Goal: Contribute content: Add original content to the website for others to see

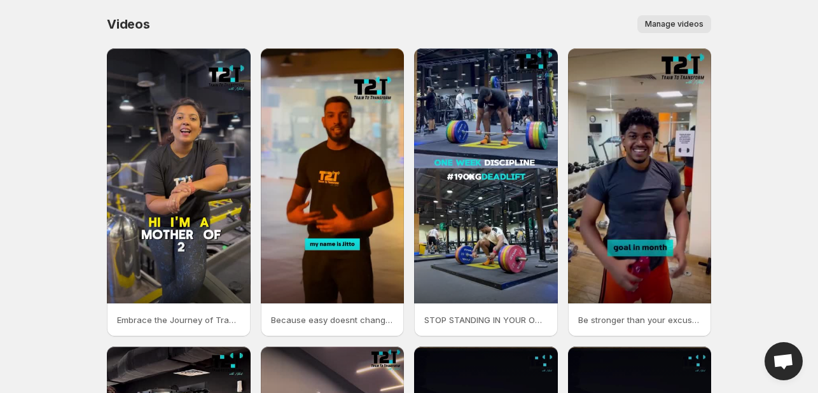
click at [684, 18] on button "Manage videos" at bounding box center [674, 24] width 74 height 18
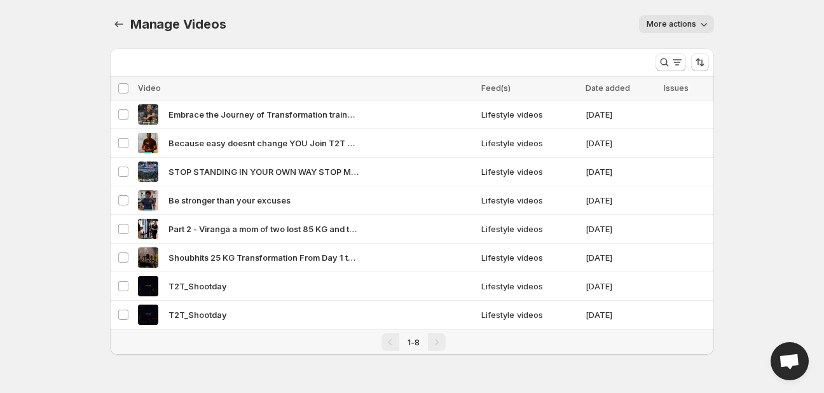
click at [681, 23] on span "More actions" at bounding box center [672, 24] width 50 height 10
click at [763, 108] on body "Home Feeds Videos Subscription Settings Manage Videos. This page is ready Manag…" at bounding box center [412, 196] width 824 height 393
click at [113, 18] on button "Manage Videos" at bounding box center [119, 24] width 18 height 18
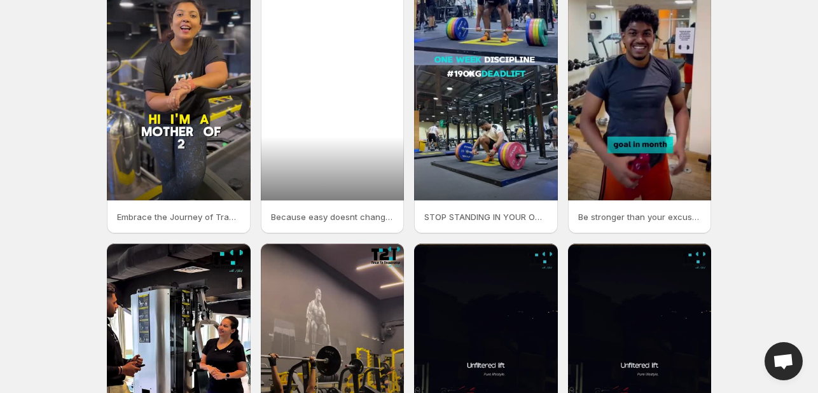
scroll to position [300, 0]
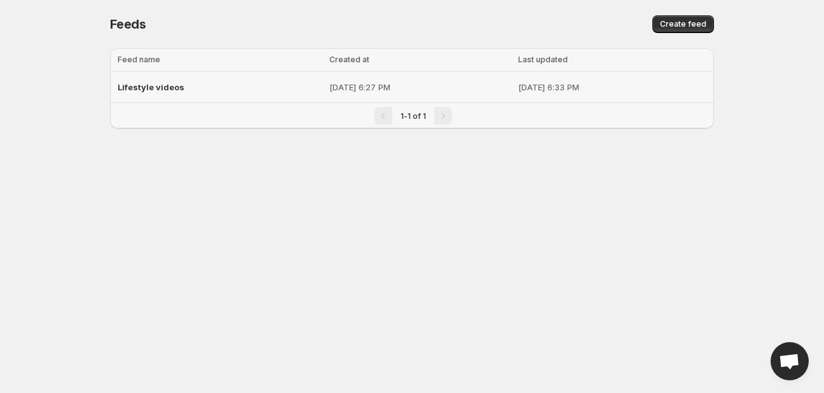
click at [342, 84] on p "Sep 15, 2025, 6:27 PM" at bounding box center [419, 87] width 181 height 13
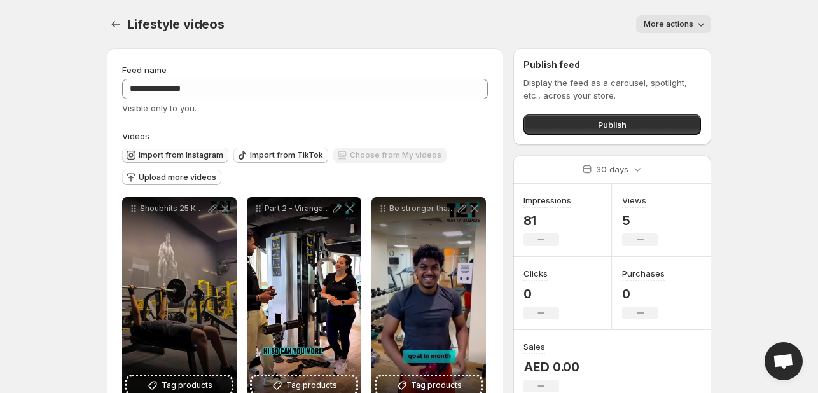
click at [177, 149] on button "Import from Instagram" at bounding box center [175, 155] width 106 height 15
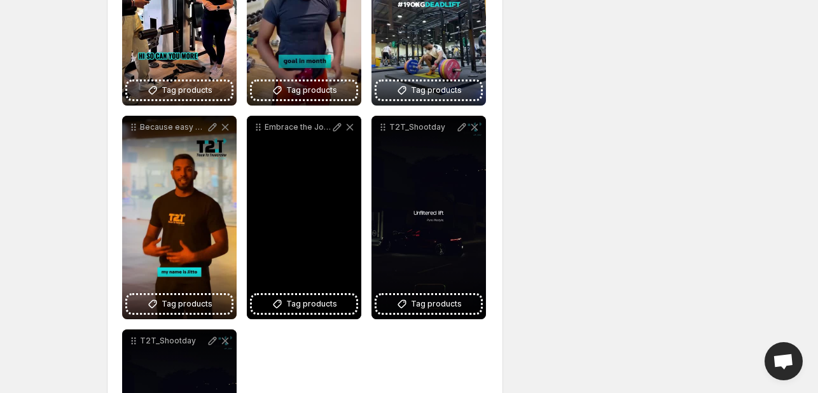
scroll to position [636, 0]
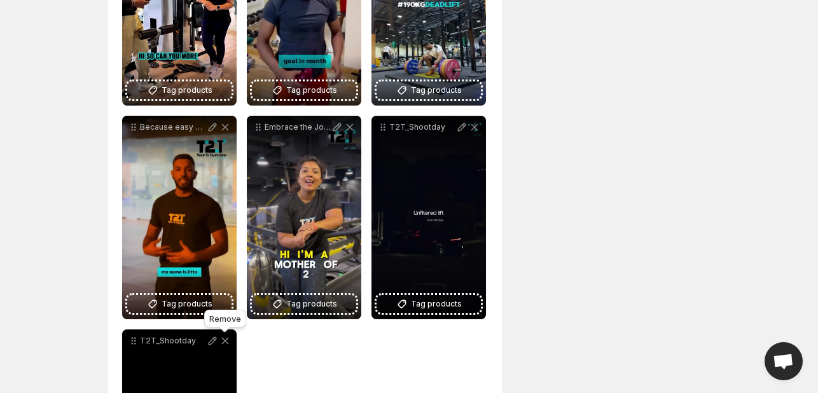
click at [225, 338] on icon at bounding box center [225, 341] width 13 height 13
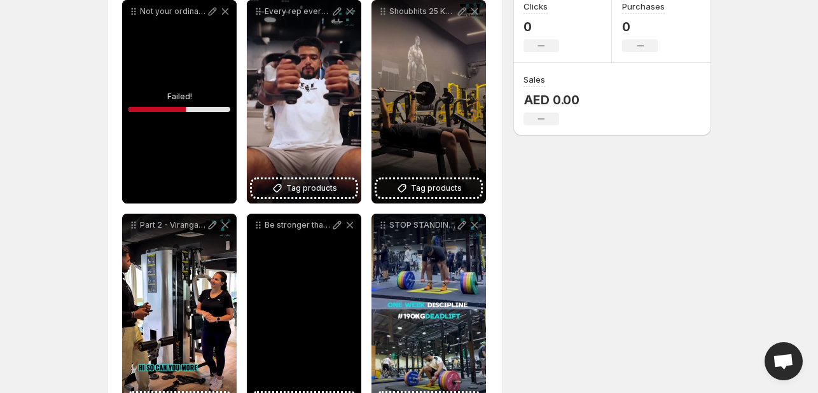
scroll to position [127, 0]
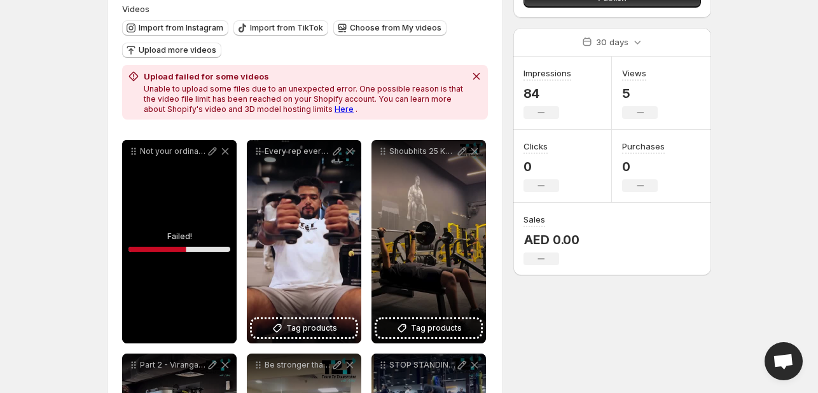
click at [189, 254] on div "Not your ordinary gym time Lets the game begin" at bounding box center [179, 242] width 114 height 204
click at [171, 229] on div "Not your ordinary gym time Lets the game begin" at bounding box center [179, 242] width 114 height 204
click at [477, 76] on icon "Dismiss notification" at bounding box center [476, 76] width 7 height 7
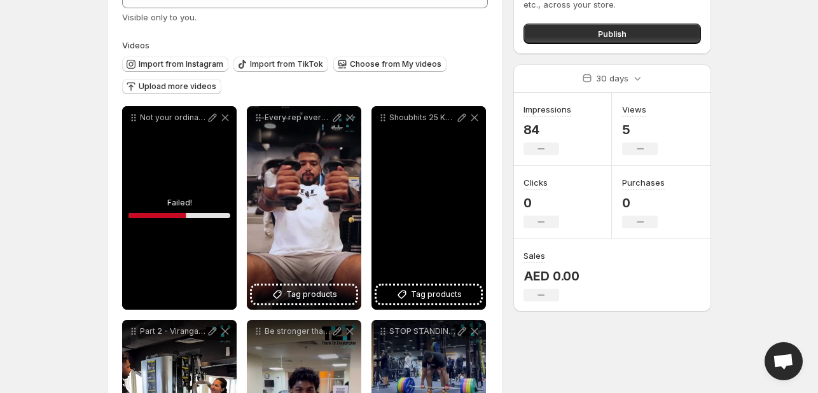
scroll to position [64, 0]
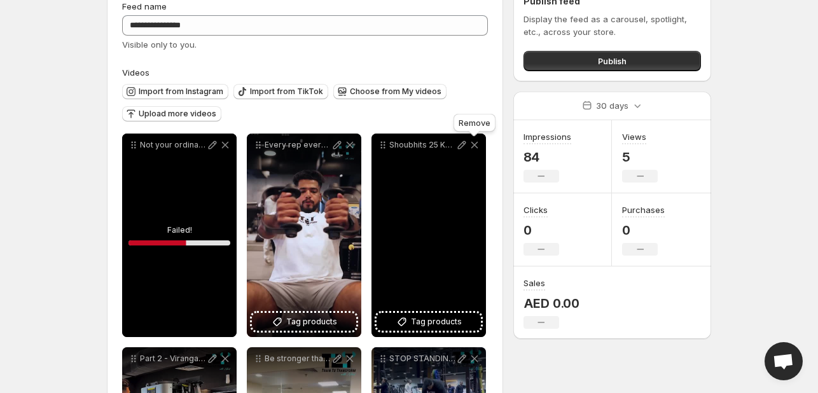
click at [476, 144] on icon at bounding box center [474, 145] width 13 height 13
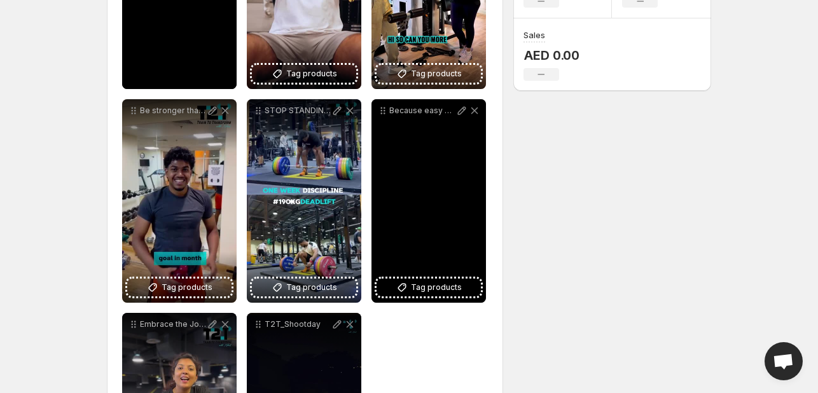
scroll to position [318, 0]
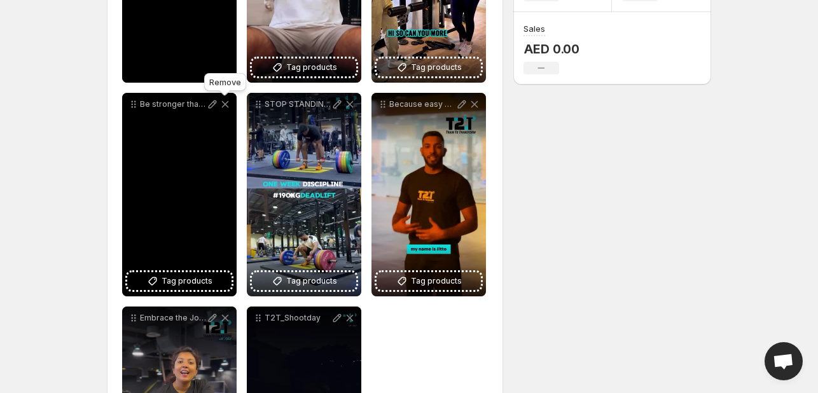
click at [228, 106] on icon at bounding box center [225, 104] width 13 height 13
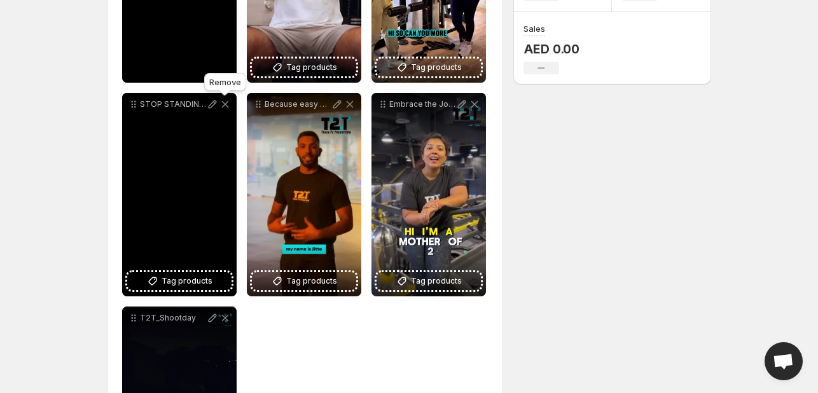
click at [226, 104] on icon at bounding box center [225, 104] width 7 height 7
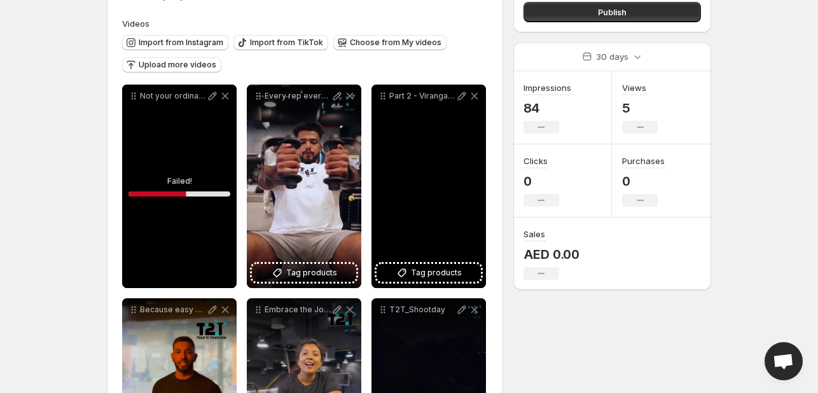
scroll to position [62, 0]
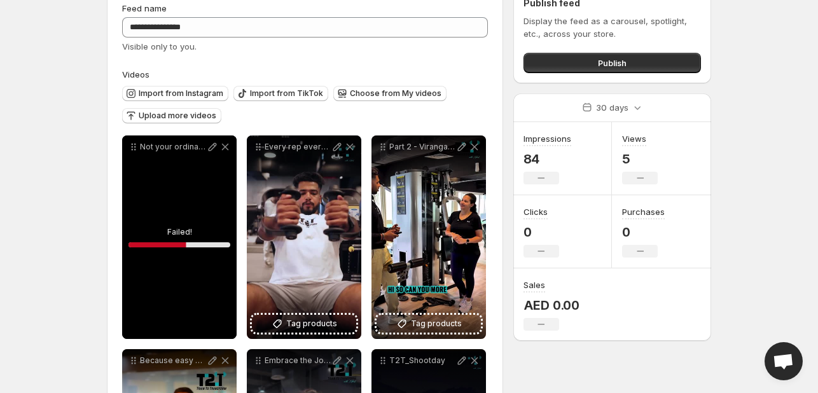
click at [142, 261] on div "Not your ordinary gym time Lets the game begin" at bounding box center [179, 237] width 114 height 204
click at [593, 63] on button "Publish" at bounding box center [611, 63] width 177 height 20
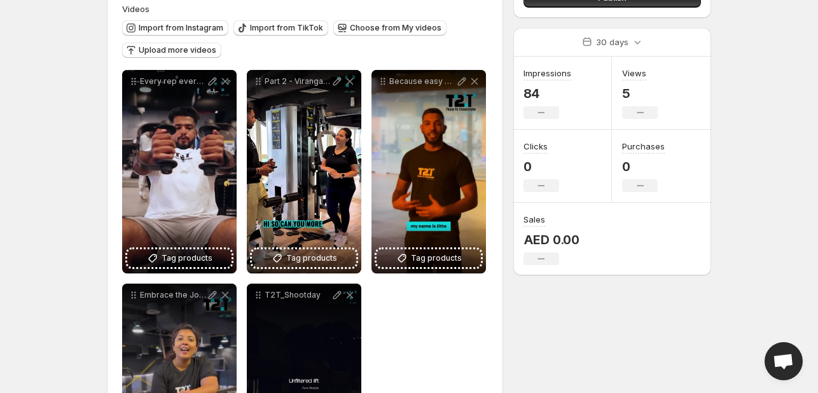
scroll to position [64, 0]
